Goal: Check status: Check status

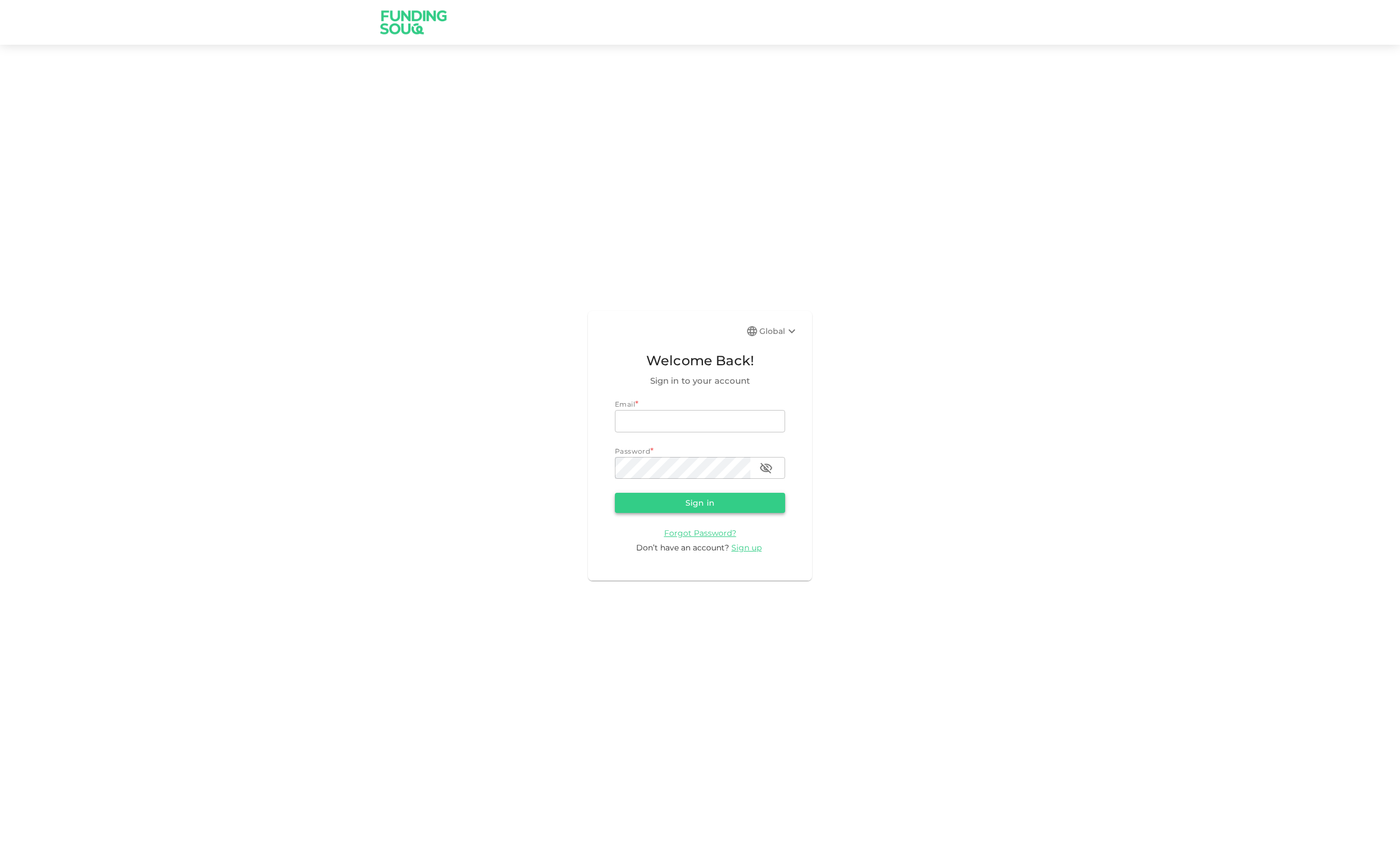
type input "[EMAIL_ADDRESS][DOMAIN_NAME]"
click at [712, 504] on button "Sign in" at bounding box center [700, 503] width 171 height 20
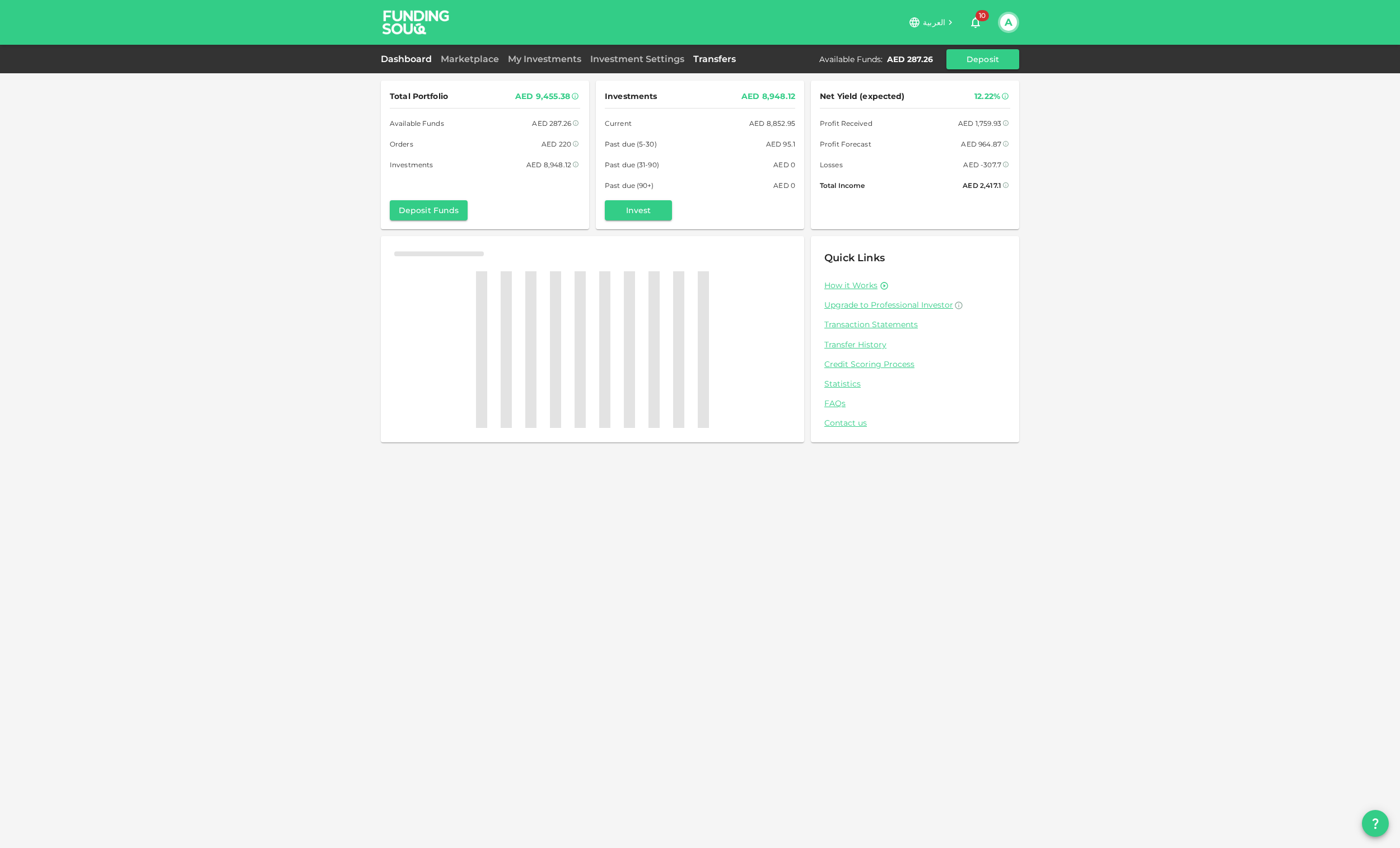
click at [713, 57] on div "العربية 10 A Dashboard Marketplace My Investments Investment Settings Transfers…" at bounding box center [700, 424] width 1400 height 848
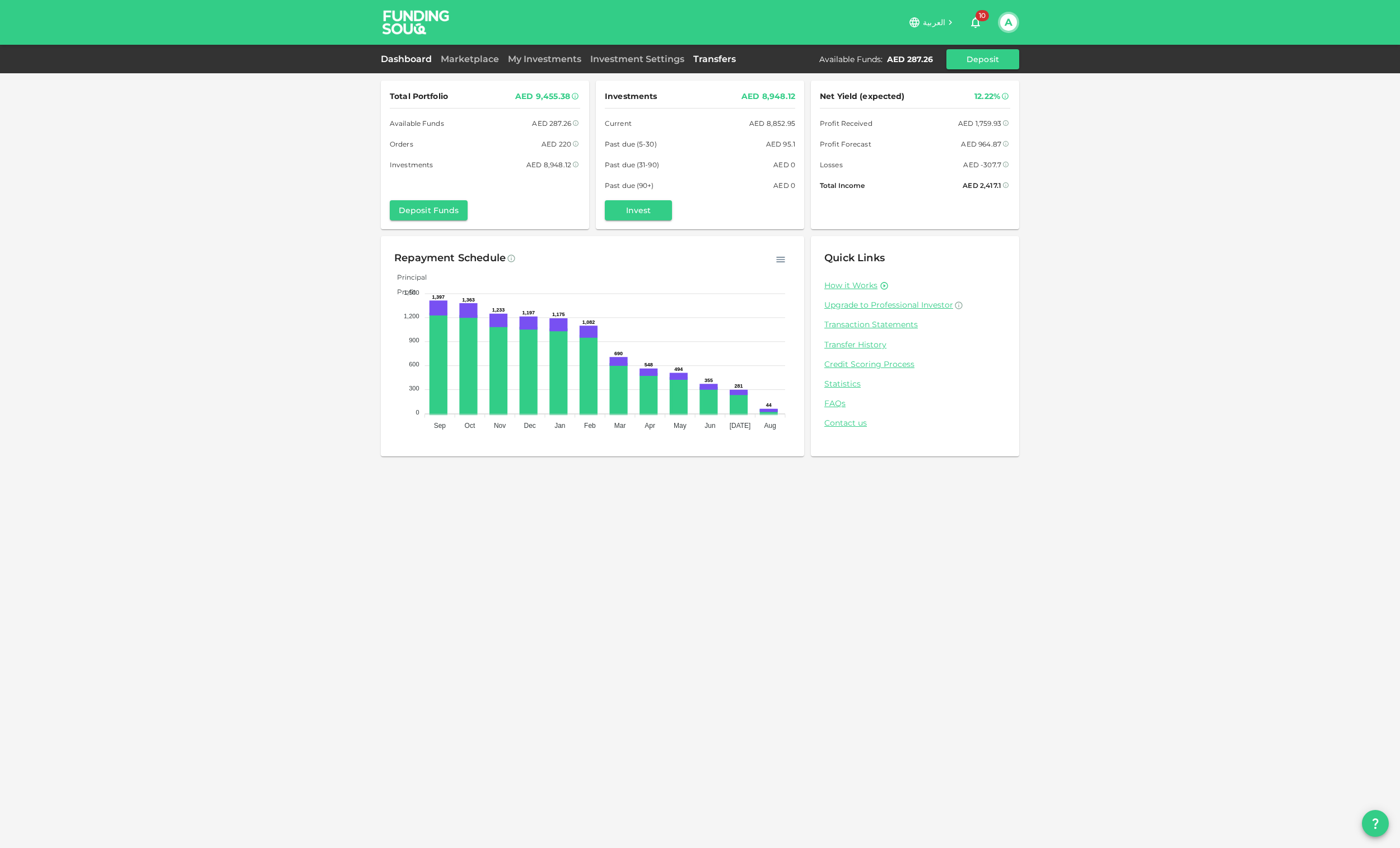
click at [727, 55] on link "Transfers" at bounding box center [713, 59] width 51 height 10
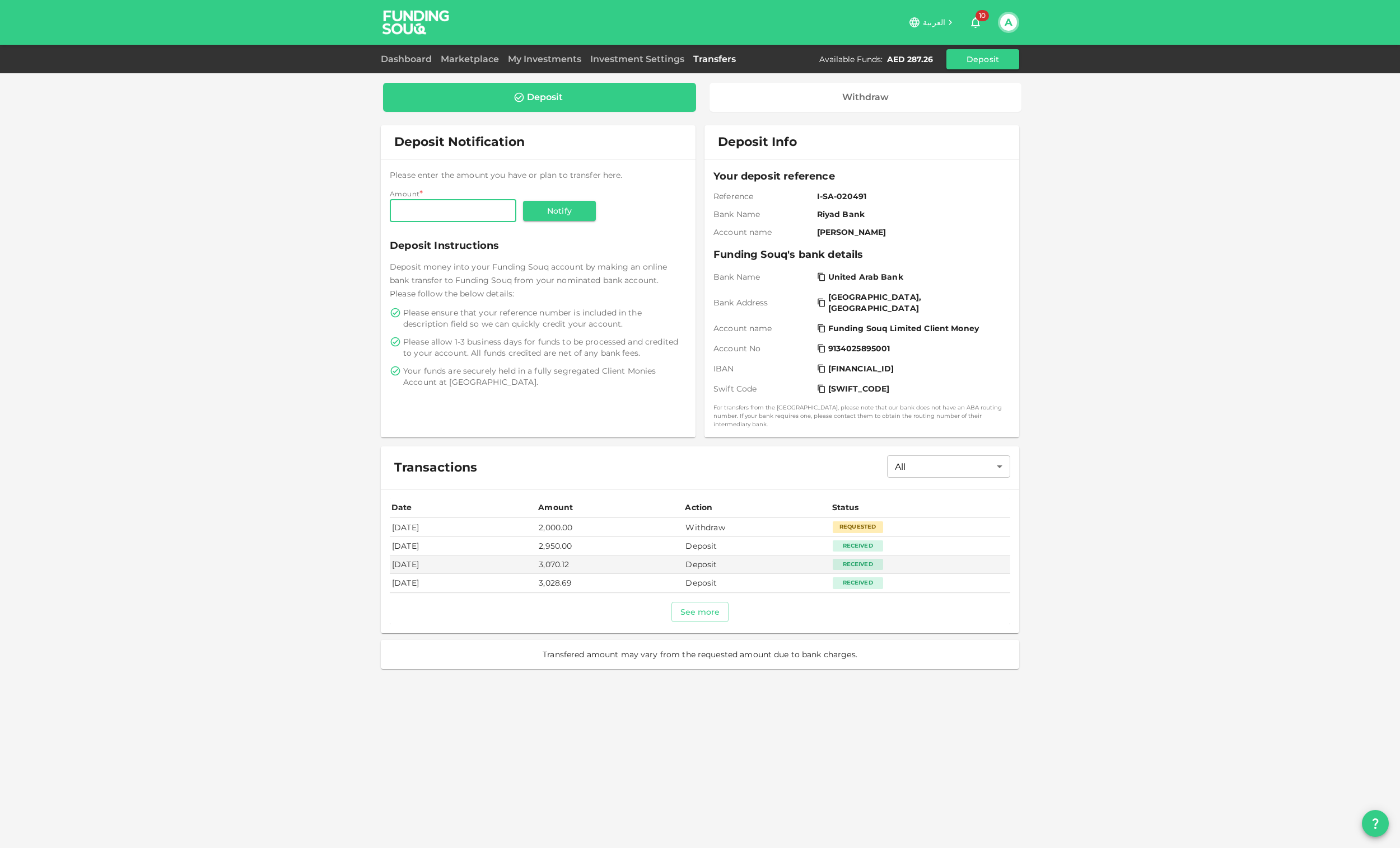
click at [866, 522] on div "Requested" at bounding box center [858, 527] width 50 height 11
